Goal: Book appointment/travel/reservation

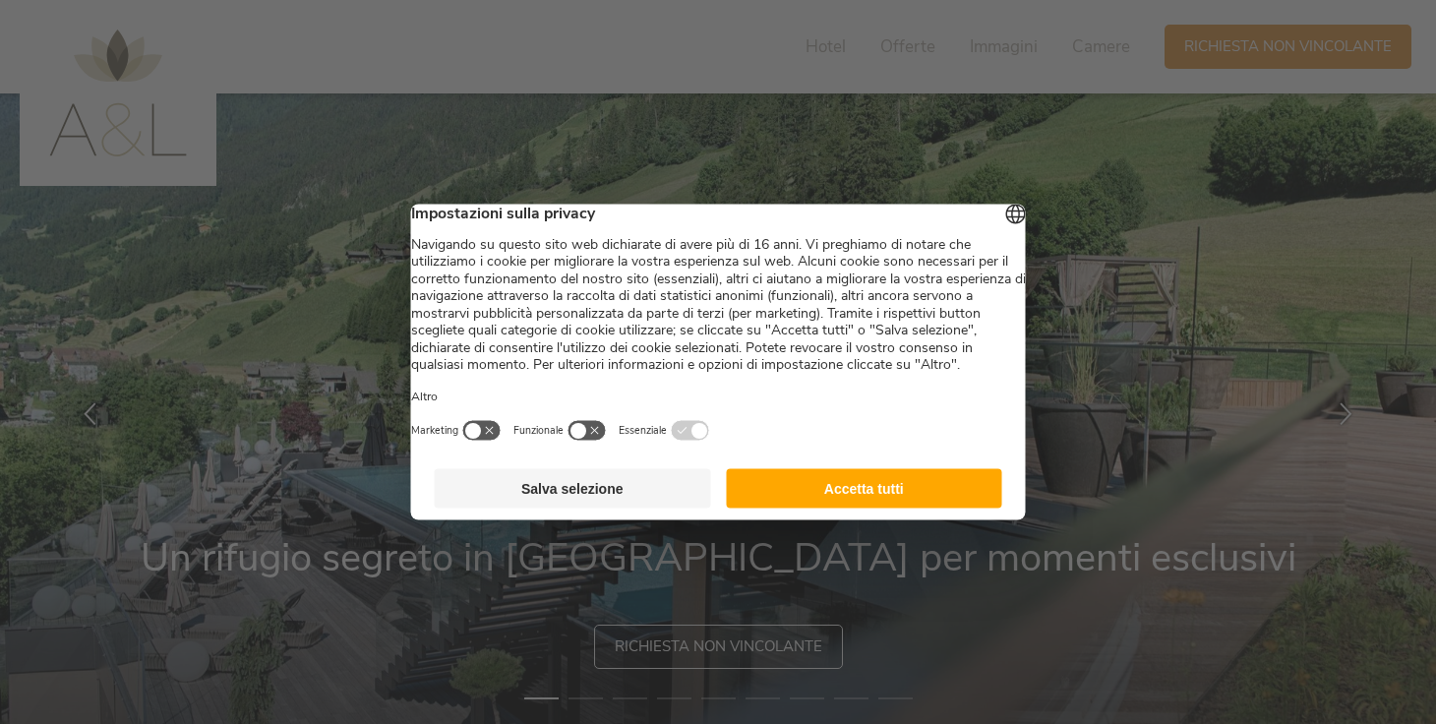
click at [913, 506] on button "Accetta tutti" at bounding box center [864, 488] width 276 height 39
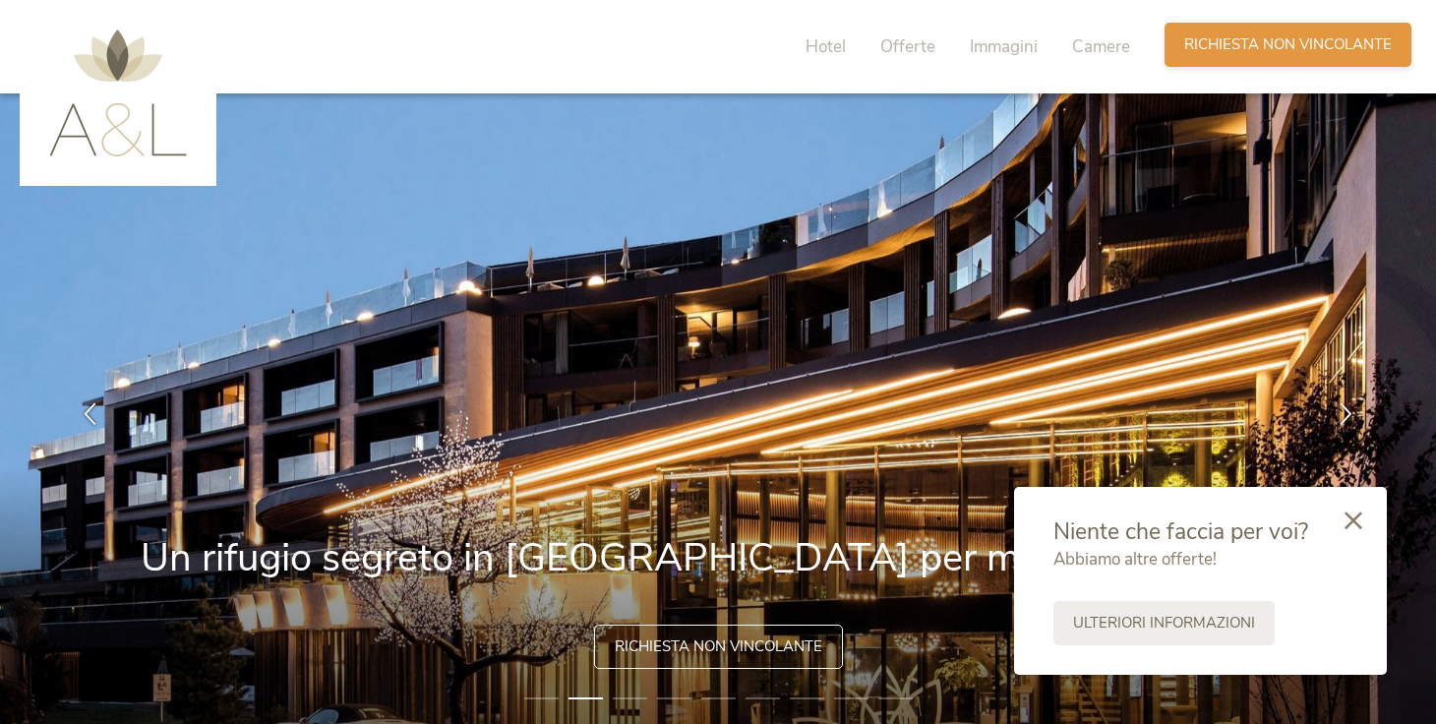
click at [1283, 49] on span "Richiesta non vincolante" at bounding box center [1287, 44] width 207 height 21
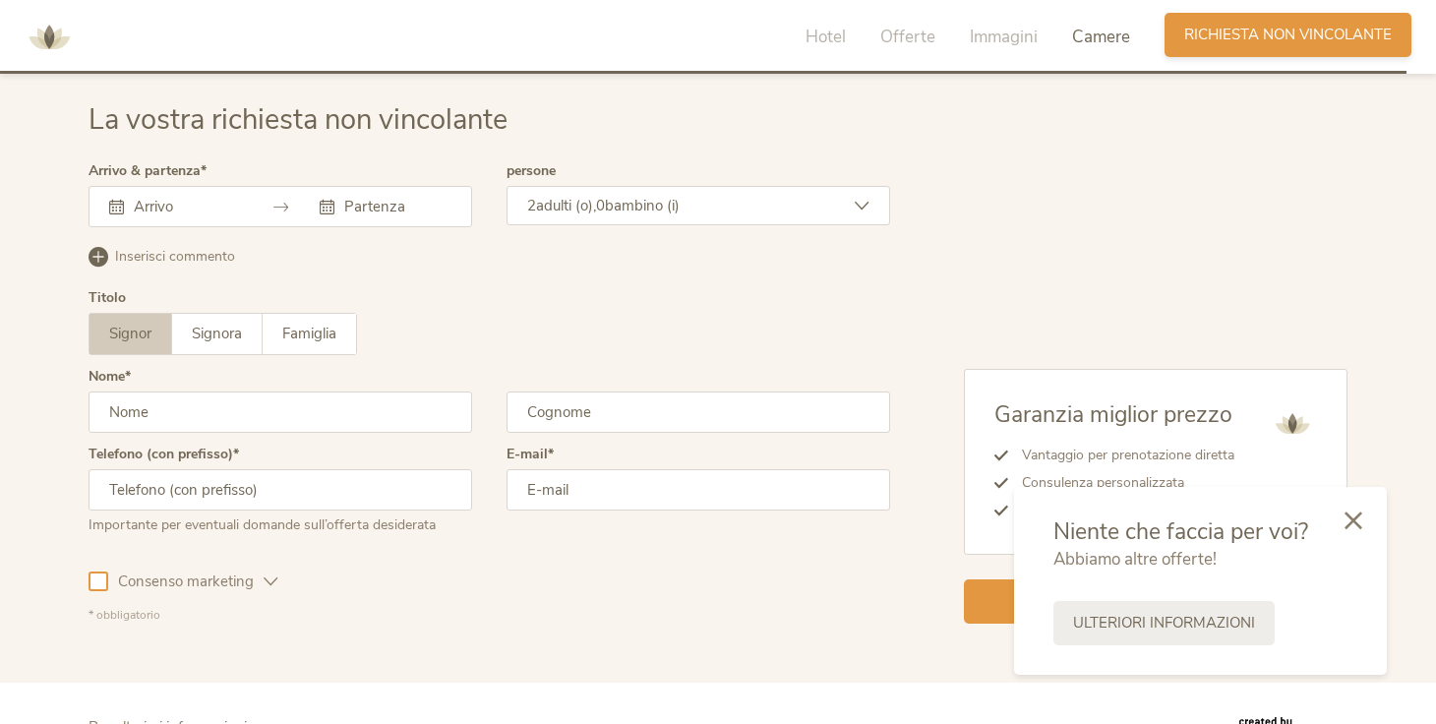
scroll to position [5838, 0]
click at [261, 205] on div at bounding box center [279, 206] width 383 height 41
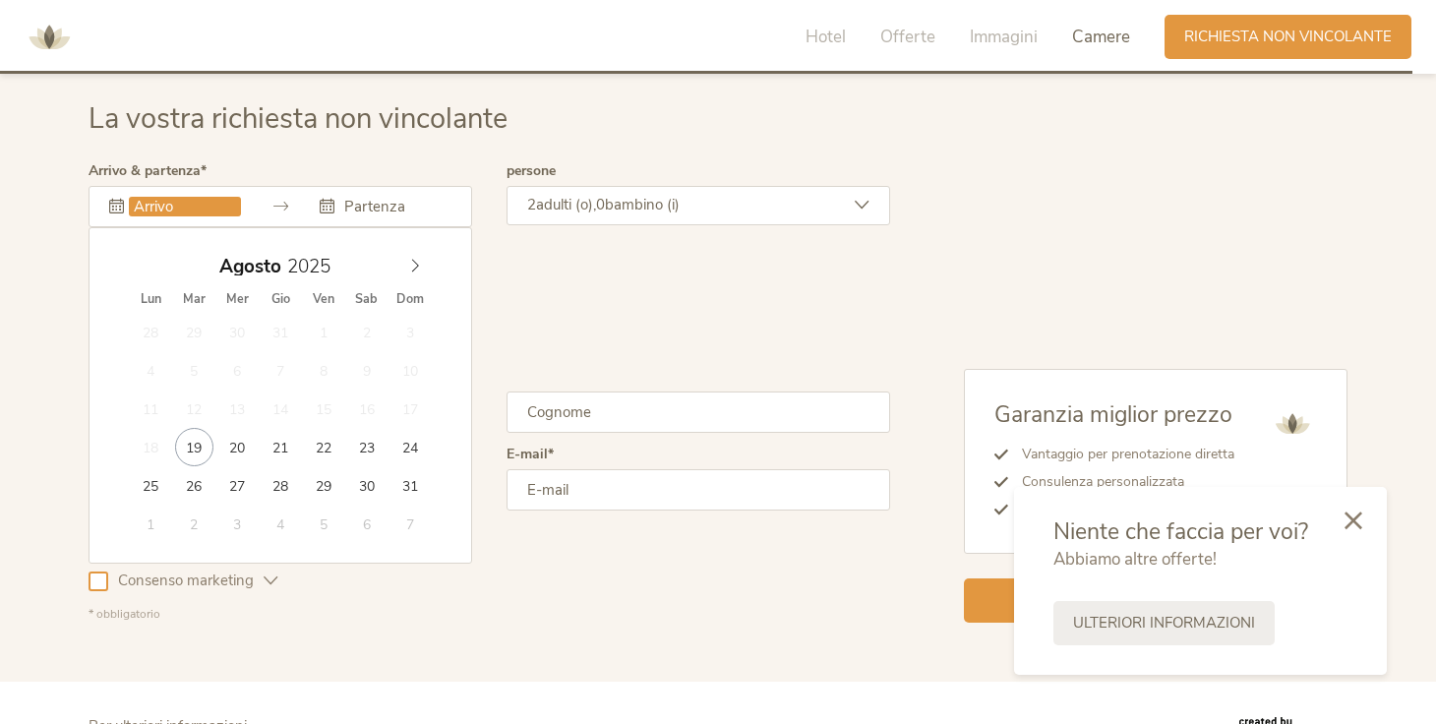
click at [138, 205] on input "text" at bounding box center [185, 207] width 112 height 20
type input "22.08.2025"
type input "29.08.2025"
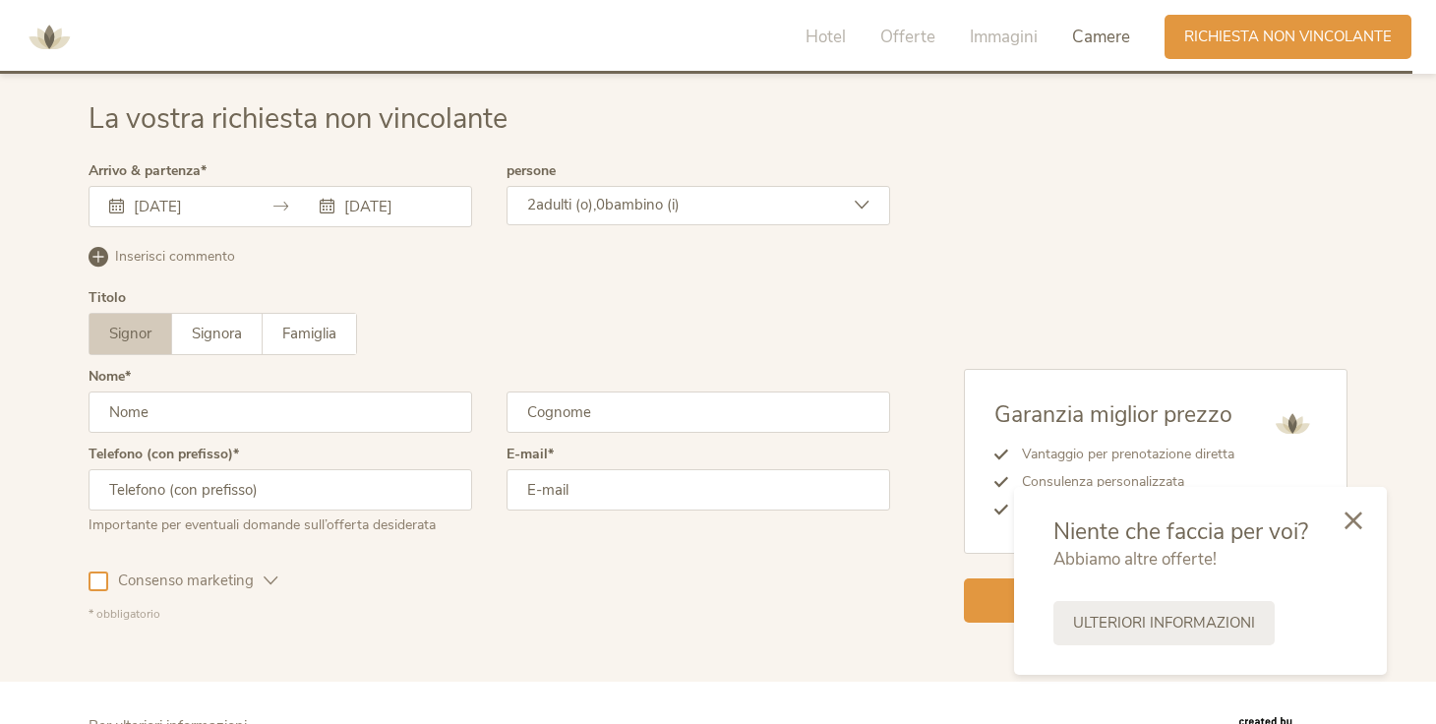
click at [590, 209] on span "adulti (o)," at bounding box center [566, 205] width 60 height 20
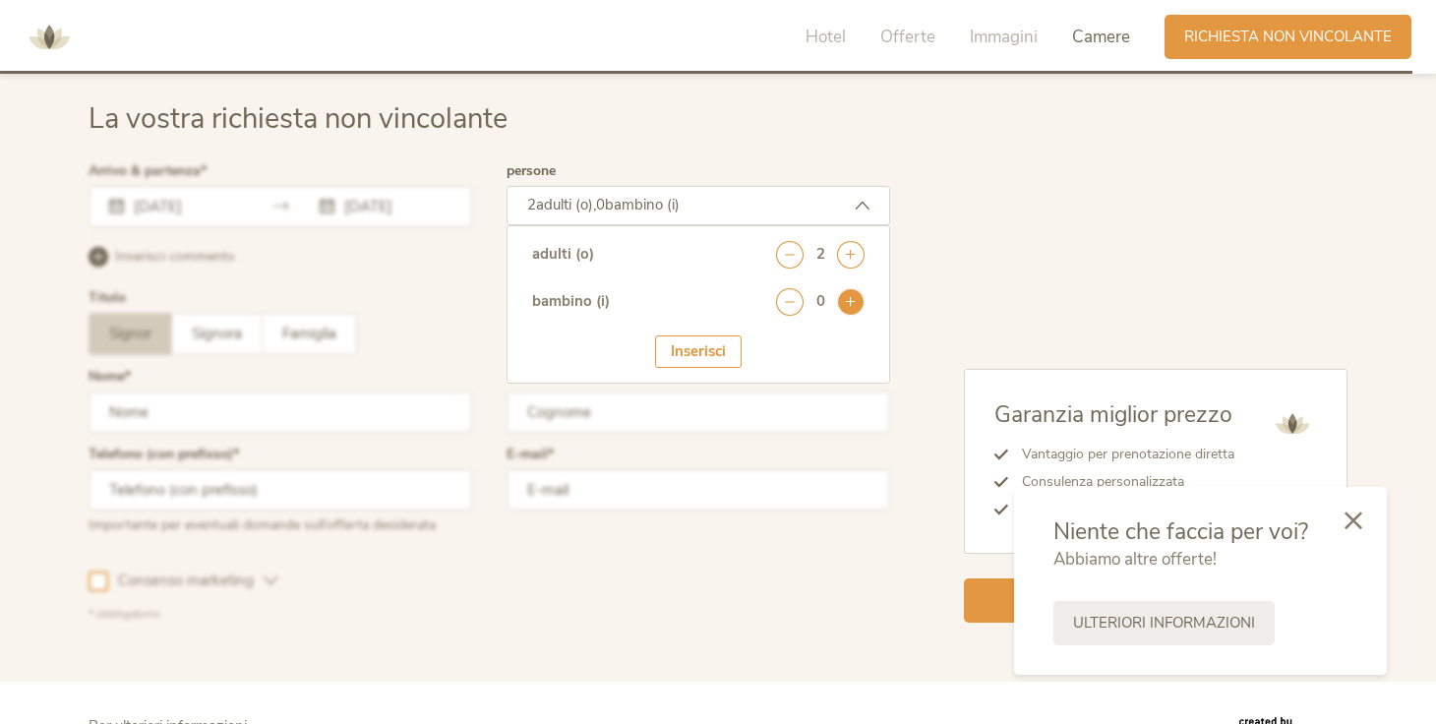
click at [846, 297] on icon at bounding box center [851, 302] width 28 height 28
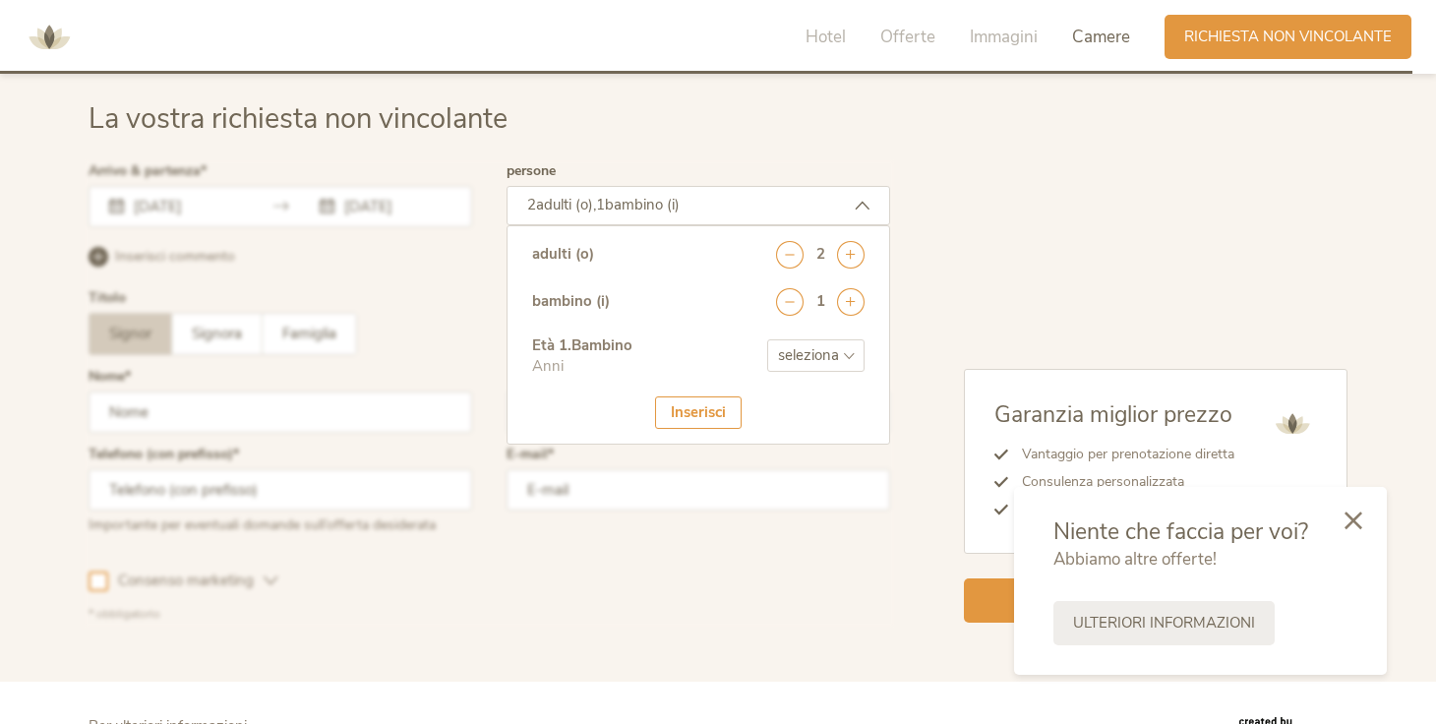
click at [804, 360] on select "seleziona 0 1 2 3 4 5 6 7 8 9 10 11 12 13 14 15 16 17" at bounding box center [815, 355] width 97 height 32
select select "0"
click at [716, 415] on div "Inserisci" at bounding box center [698, 412] width 87 height 32
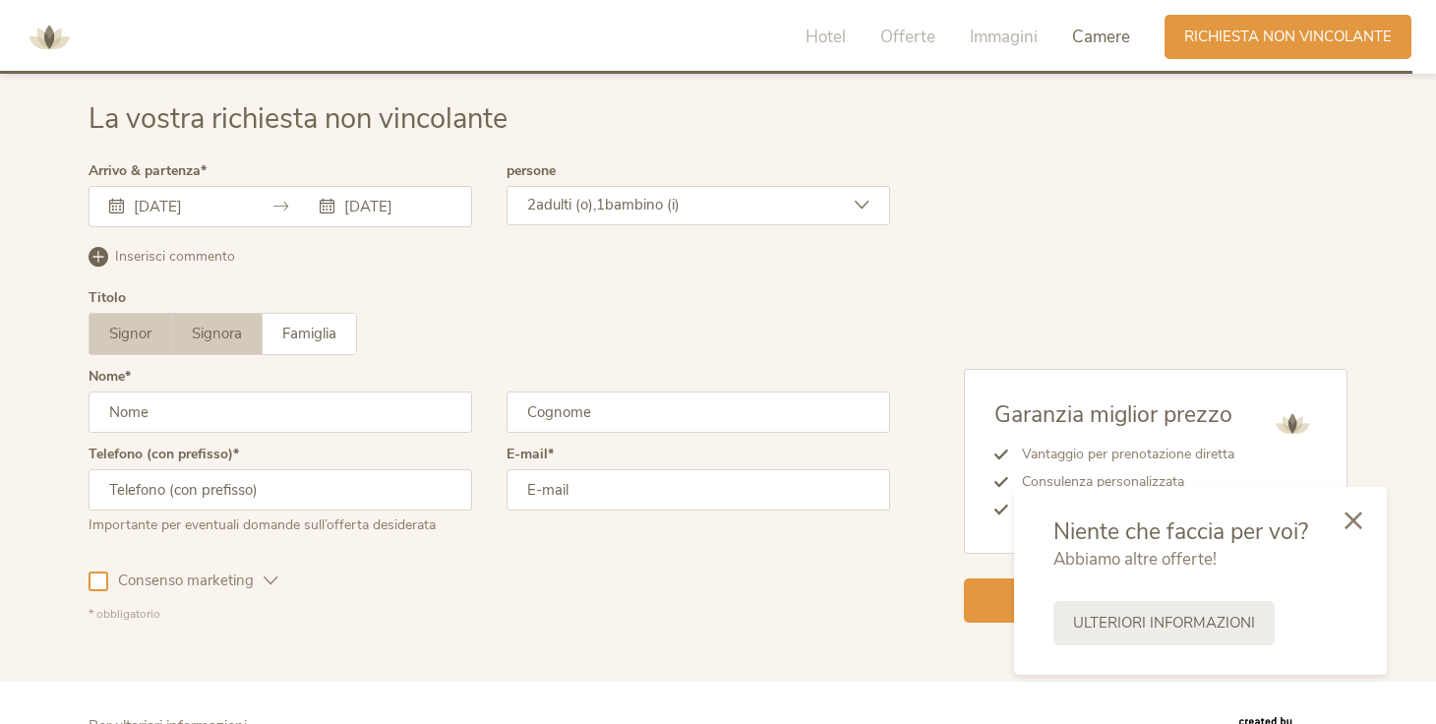
click at [227, 341] on span "Signora" at bounding box center [217, 333] width 50 height 20
click at [223, 425] on input "text" at bounding box center [279, 411] width 383 height 41
type input "Nina"
type input "Jahanbin"
type input "07506110053"
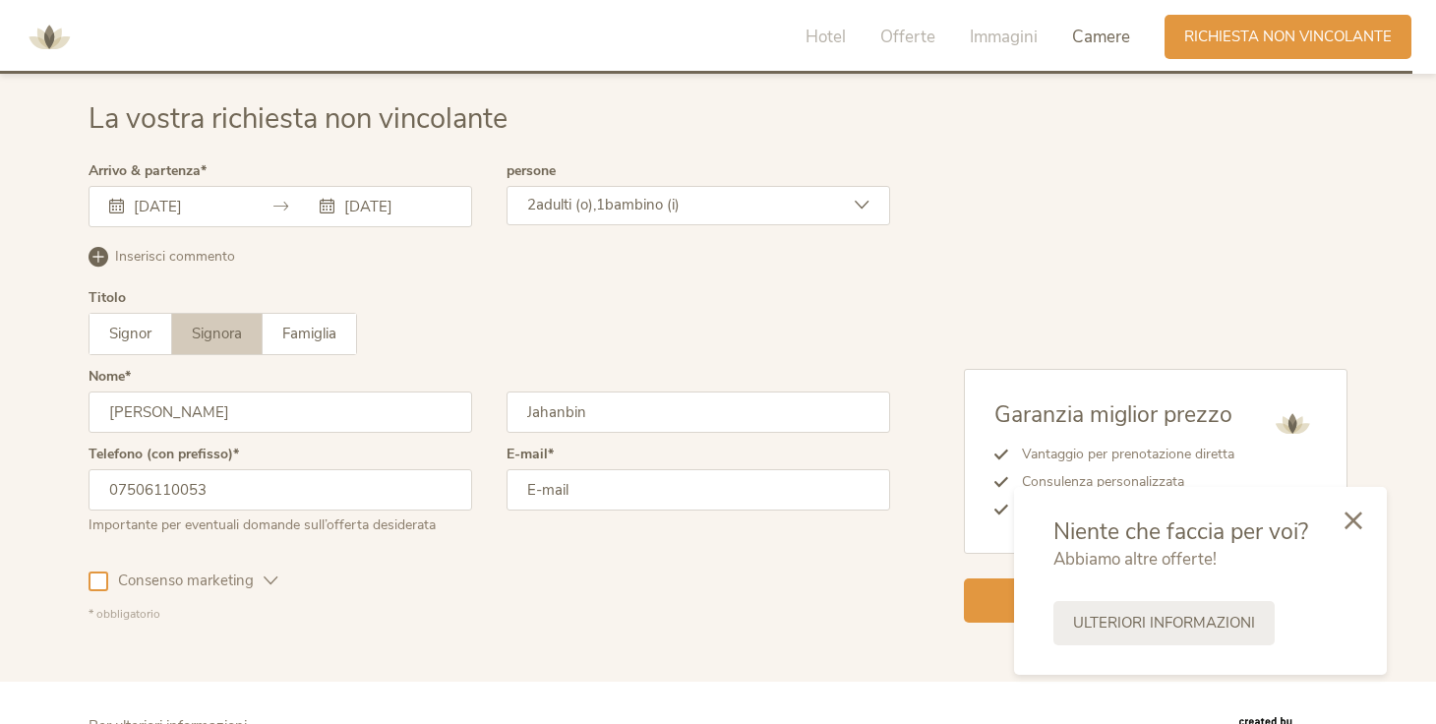
type input "Ninajahanbin01@gmail.com"
drag, startPoint x: 591, startPoint y: 417, endPoint x: 415, endPoint y: 380, distance: 179.9
click at [416, 380] on div "Nome Nina Jahanbin" at bounding box center [488, 409] width 801 height 78
type input "Marchiori"
click at [686, 492] on input "Ninajahanbin01@gmail.com" at bounding box center [697, 489] width 383 height 41
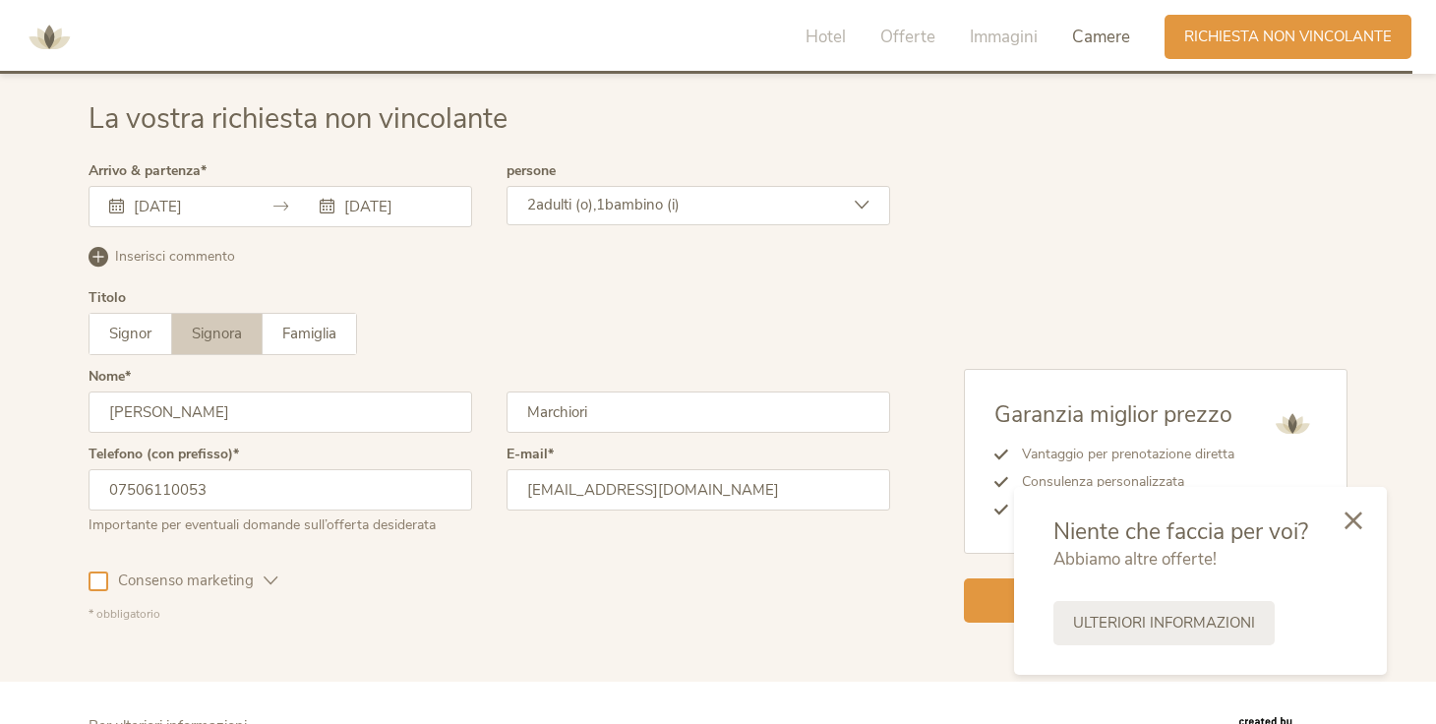
type input "nina@azaleri.com"
click at [269, 482] on input "07506110053" at bounding box center [279, 489] width 383 height 41
click at [101, 492] on input "07506110053" at bounding box center [279, 489] width 383 height 41
type input "+4407506110053"
click at [1354, 519] on icon at bounding box center [1353, 518] width 18 height 18
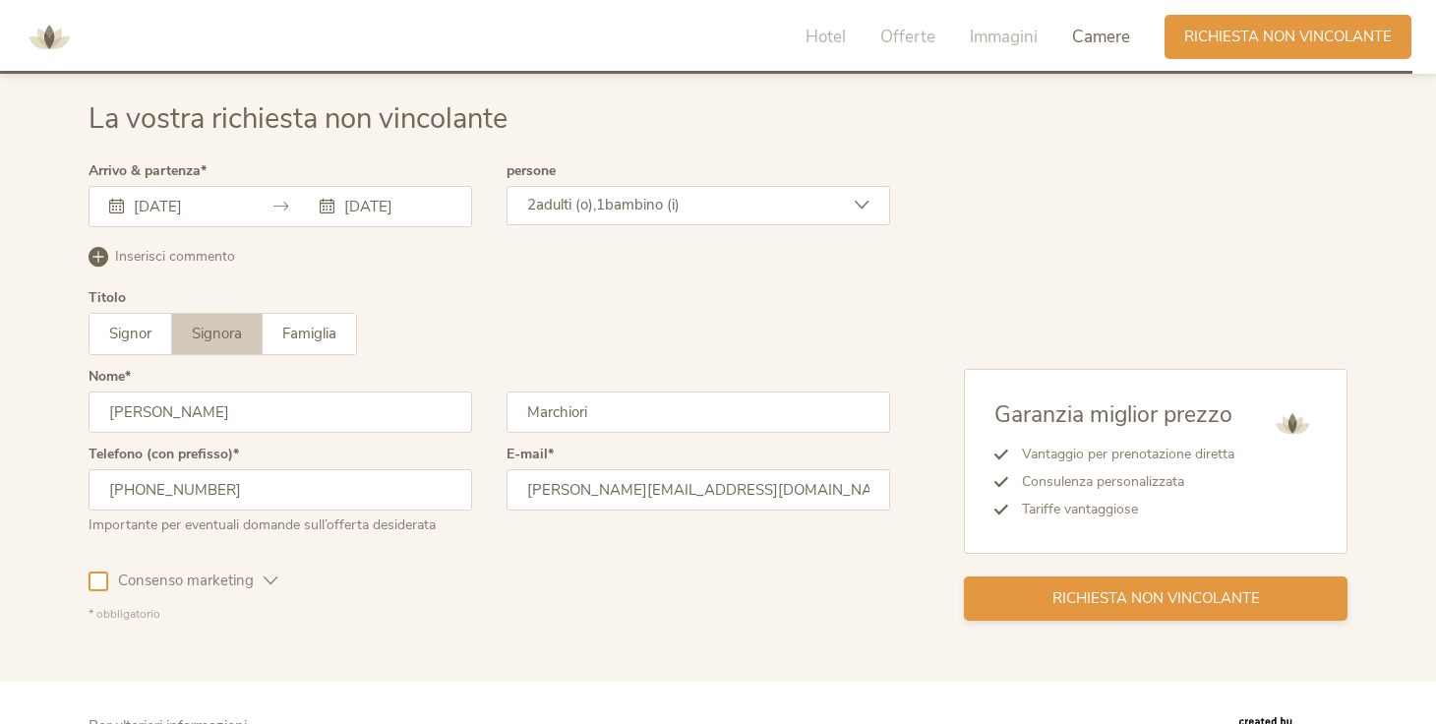
click at [1191, 600] on span "Richiesta non vincolante" at bounding box center [1155, 598] width 207 height 21
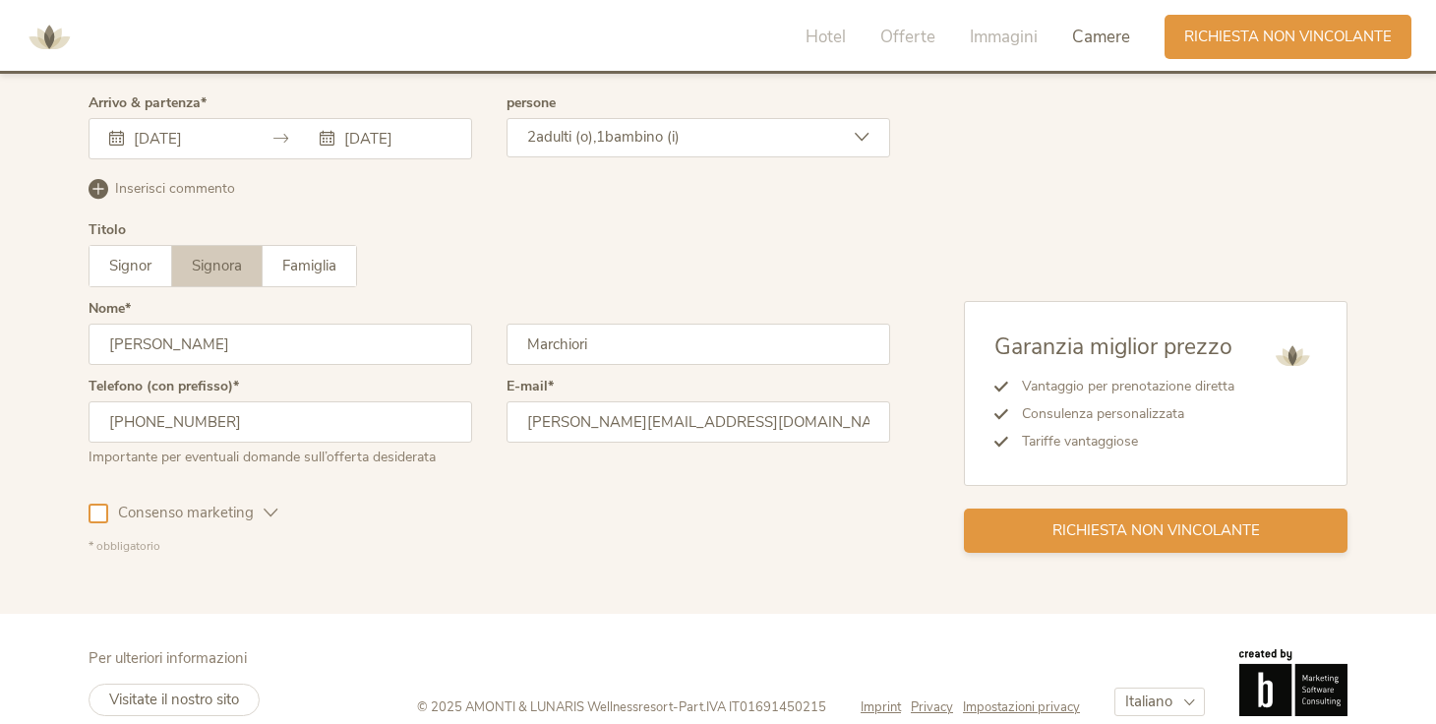
scroll to position [5933, 0]
